Goal: Find specific page/section: Find specific page/section

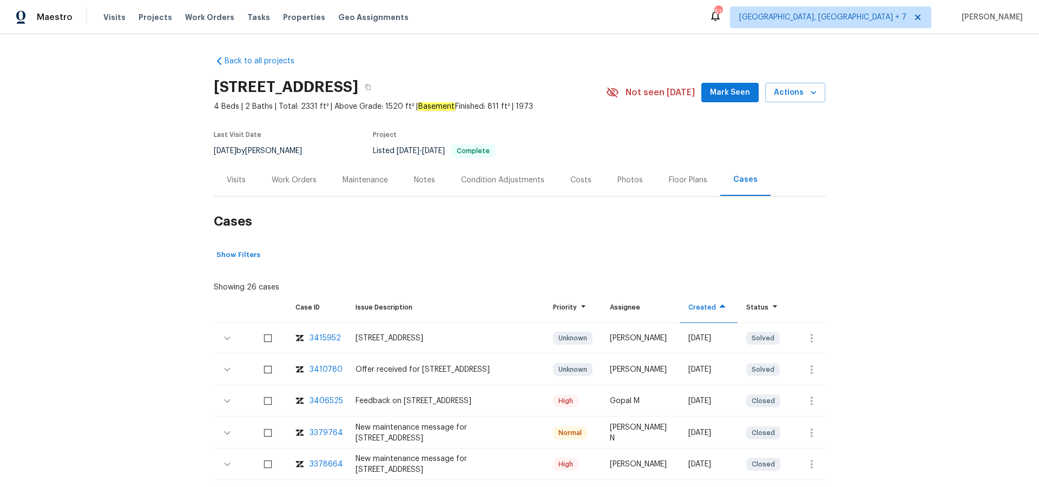
scroll to position [44, 0]
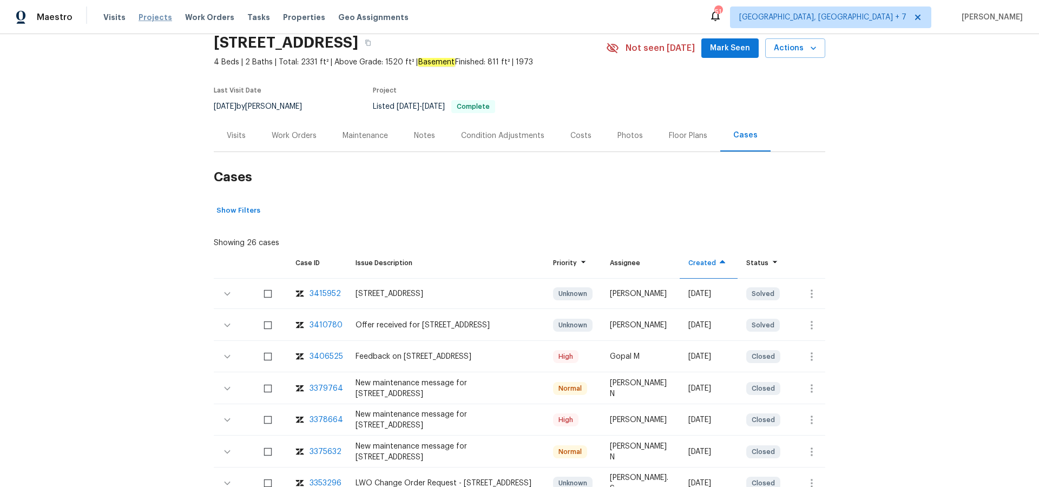
click at [154, 19] on span "Projects" at bounding box center [156, 17] width 34 height 11
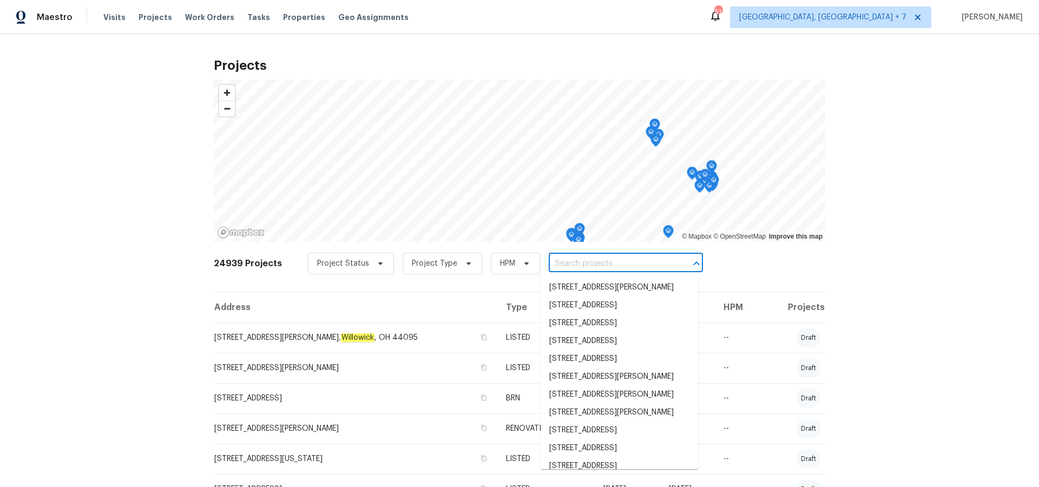
click at [554, 265] on input "text" at bounding box center [611, 263] width 124 height 17
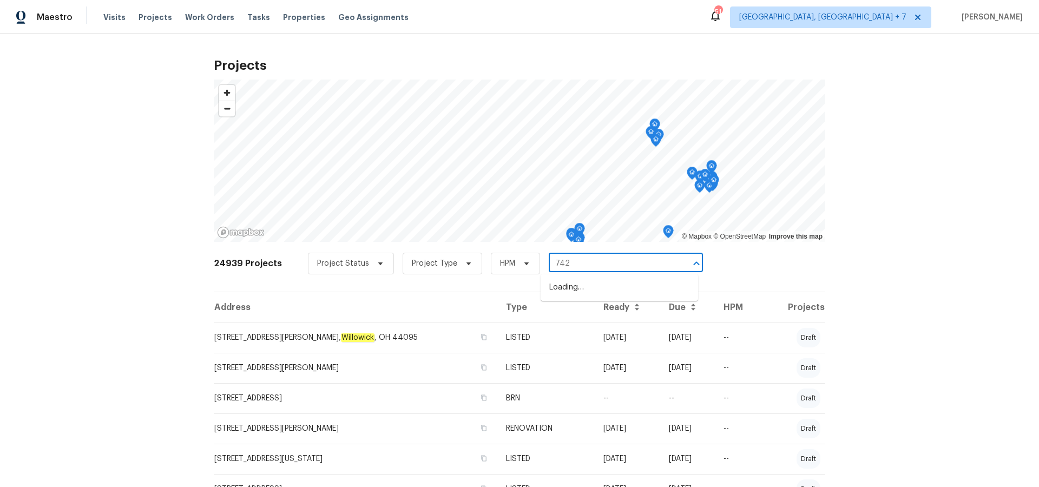
type input "7420"
click at [568, 310] on li "[STREET_ADDRESS][PERSON_NAME]" at bounding box center [619, 306] width 157 height 18
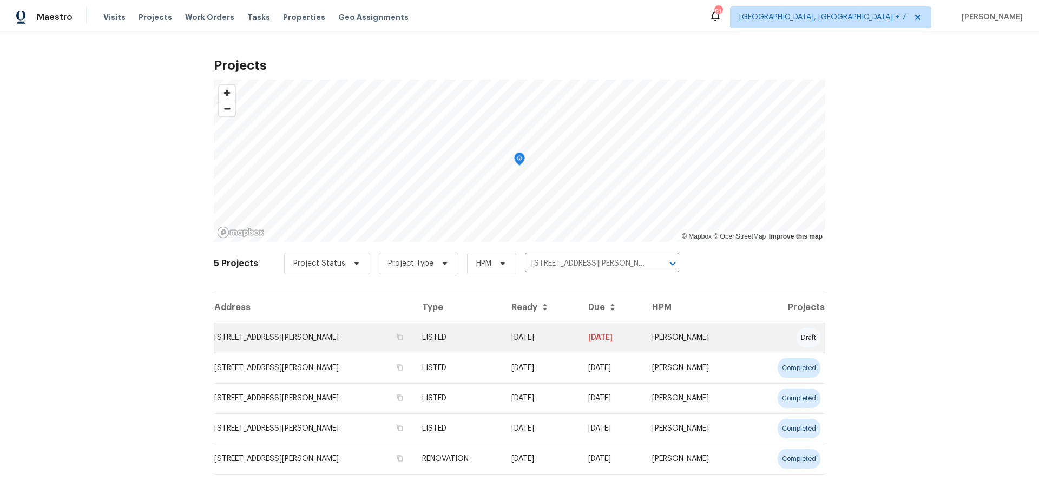
click at [302, 339] on td "[STREET_ADDRESS][PERSON_NAME]" at bounding box center [314, 337] width 200 height 30
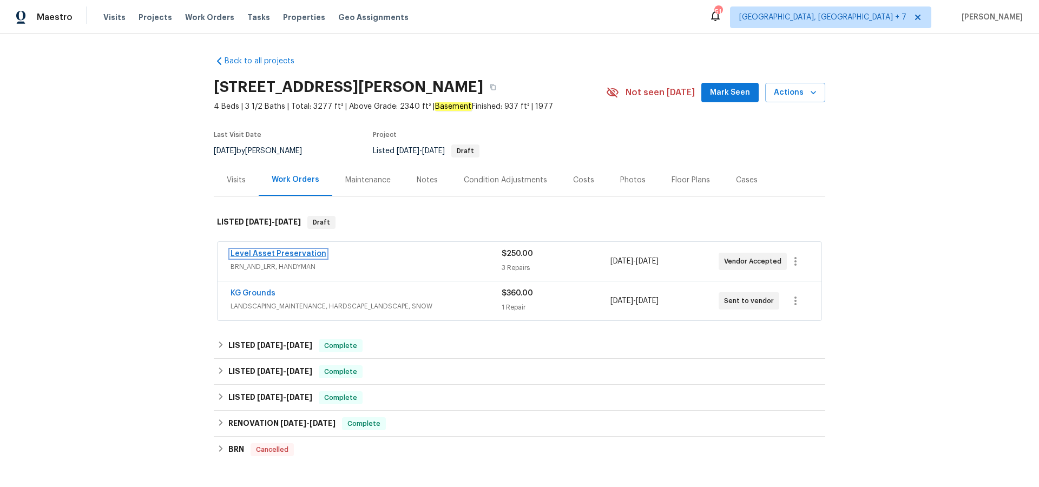
click at [271, 254] on link "Level Asset Preservation" at bounding box center [278, 254] width 96 height 8
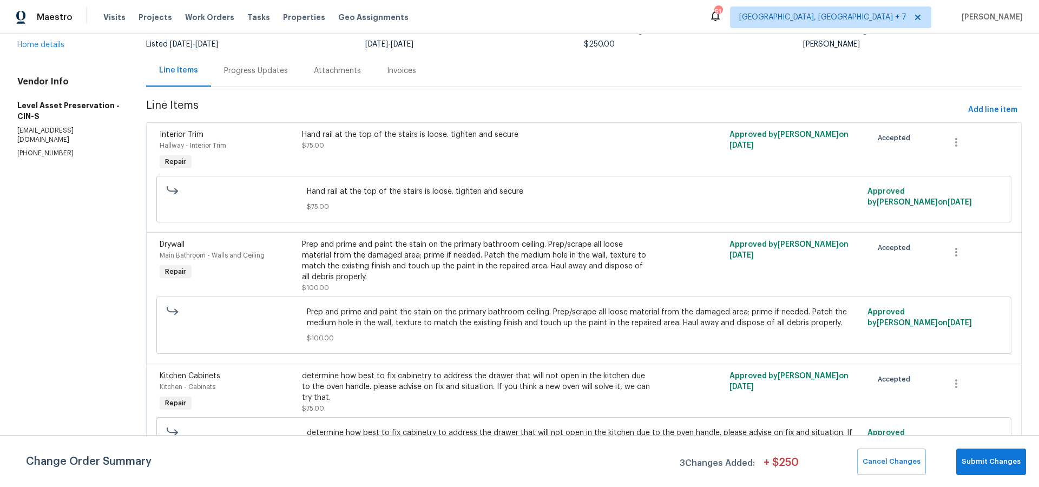
scroll to position [114, 0]
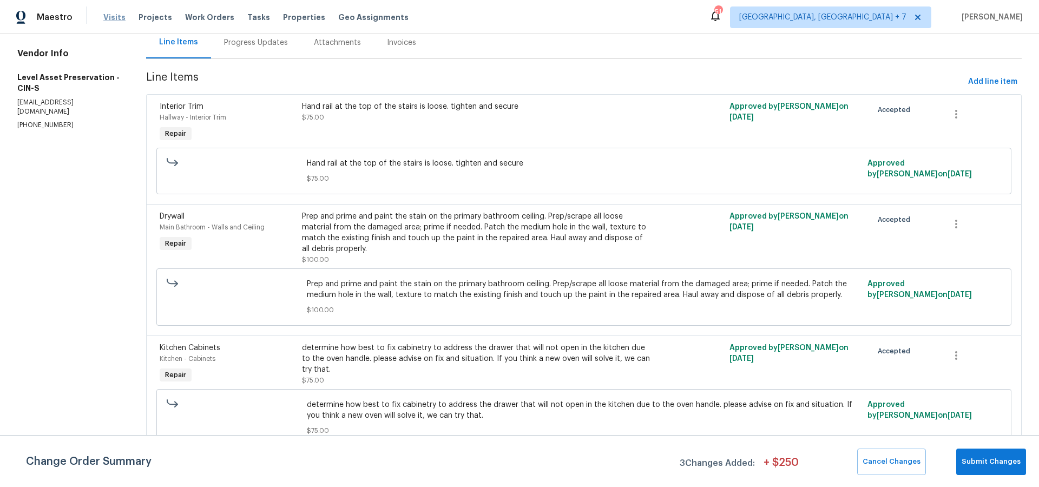
click at [119, 18] on span "Visits" at bounding box center [114, 17] width 22 height 11
